Goal: Task Accomplishment & Management: Manage account settings

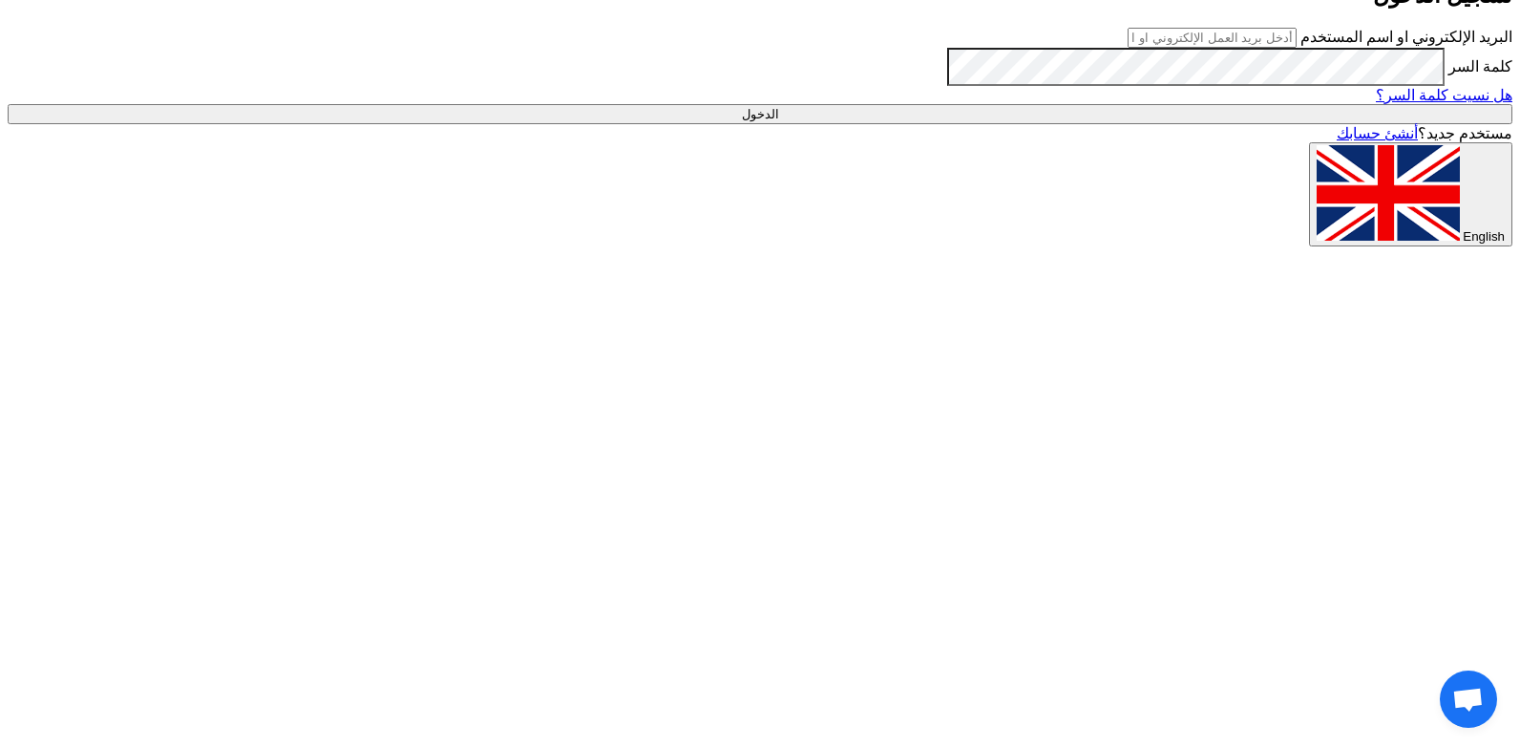
type input "[PERSON_NAME][EMAIL_ADDRESS][DOMAIN_NAME]"
click at [1028, 124] on input "الدخول" at bounding box center [760, 114] width 1505 height 20
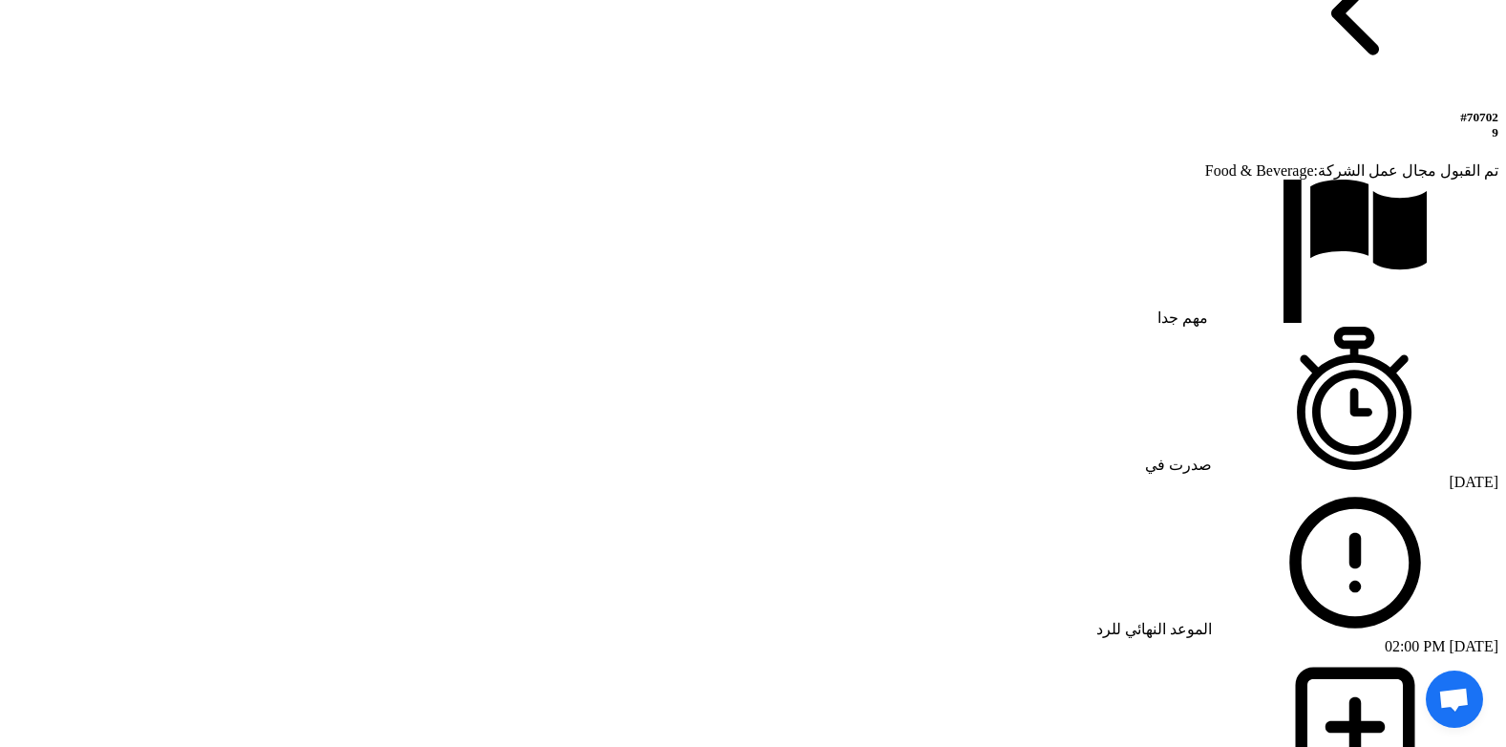
scroll to position [1241, 0]
